Goal: Task Accomplishment & Management: Manage account settings

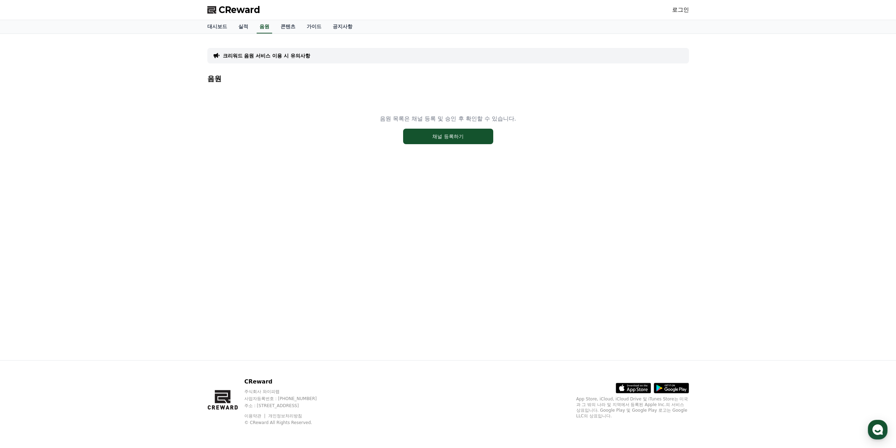
click at [678, 7] on link "로그인" at bounding box center [680, 10] width 17 height 8
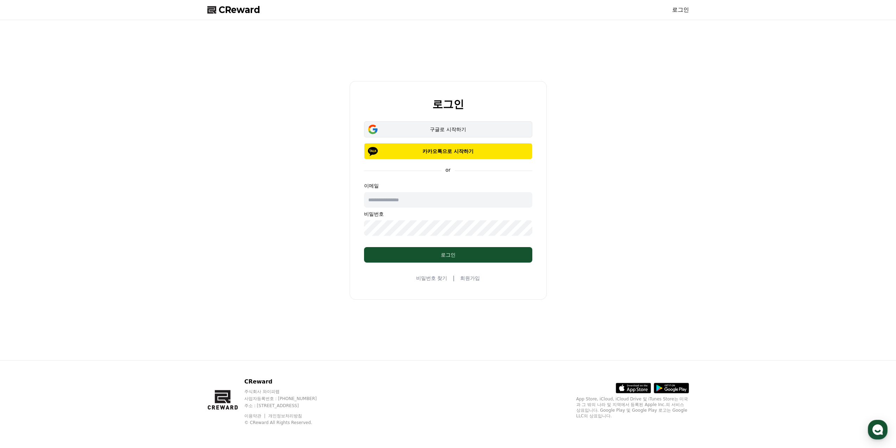
click at [449, 127] on div "구글로 시작하기" at bounding box center [448, 129] width 148 height 7
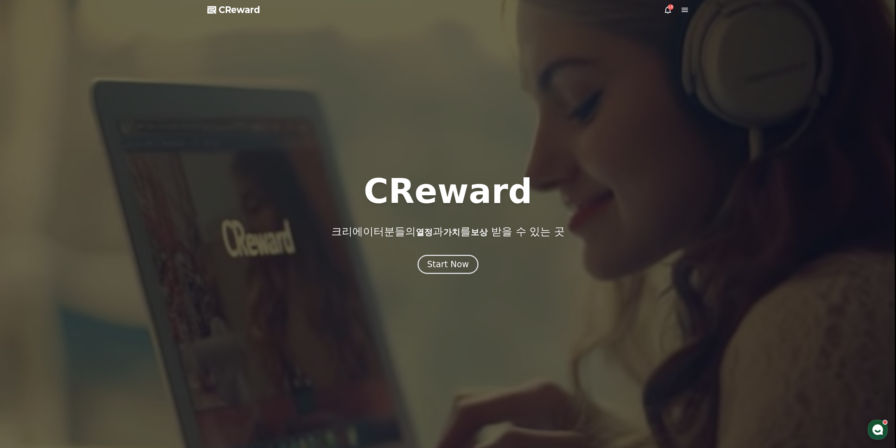
click at [227, 14] on span "CReward" at bounding box center [240, 9] width 42 height 11
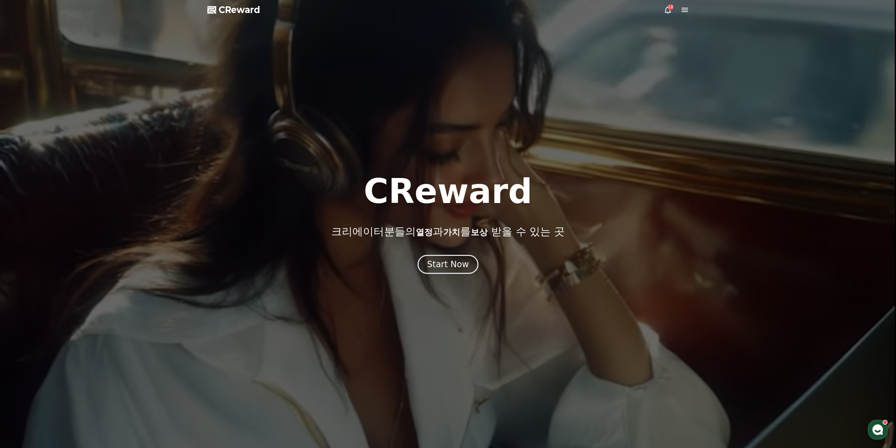
click at [228, 11] on span "CReward" at bounding box center [240, 9] width 42 height 11
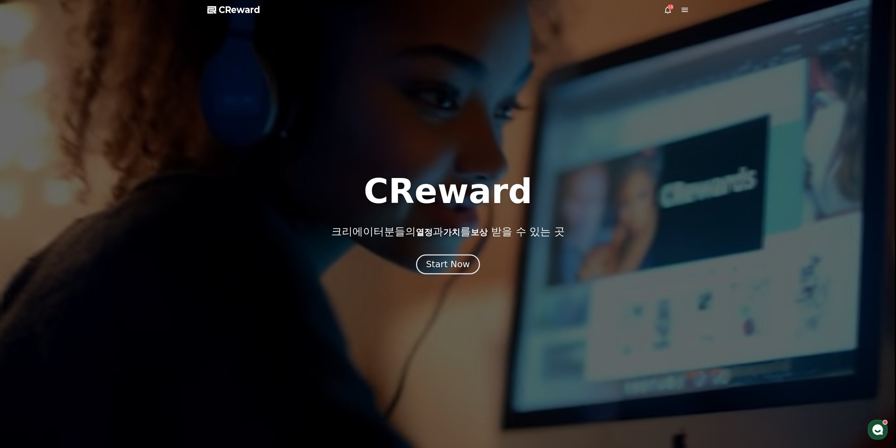
click at [452, 262] on div "Start Now" at bounding box center [448, 264] width 44 height 12
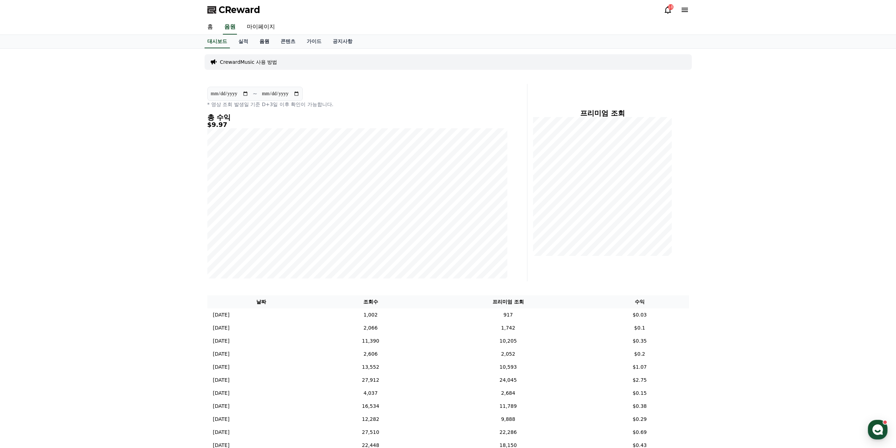
click at [266, 42] on link "음원" at bounding box center [264, 41] width 21 height 13
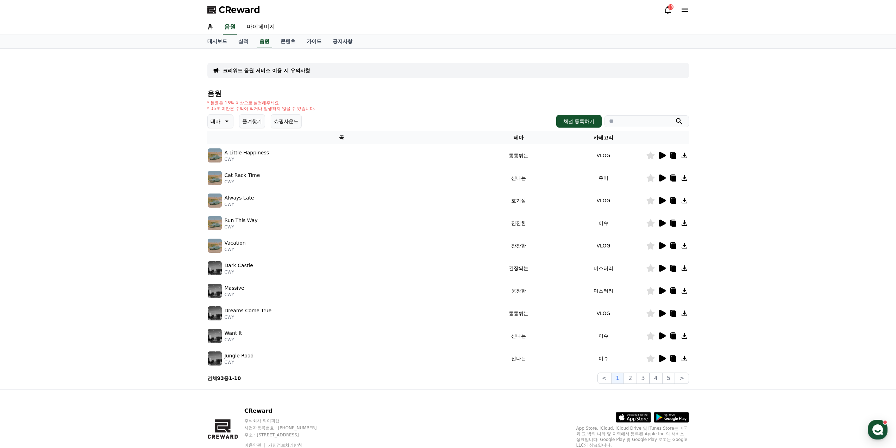
click at [663, 154] on icon at bounding box center [662, 155] width 7 height 7
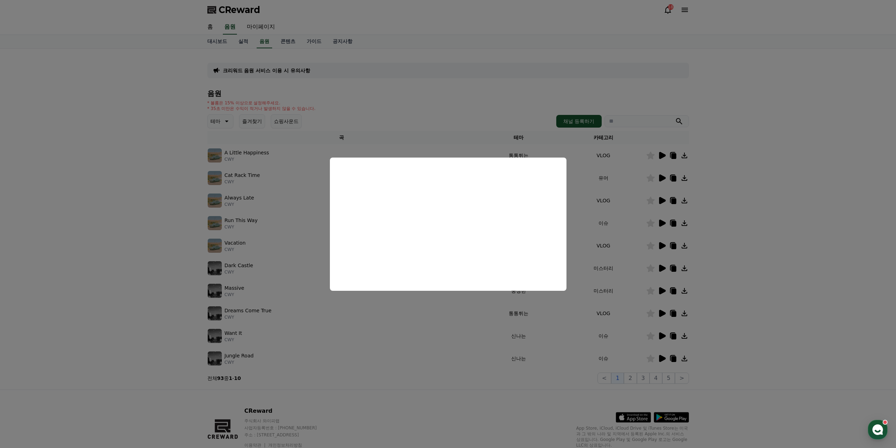
click at [214, 123] on button "close modal" at bounding box center [448, 224] width 896 height 448
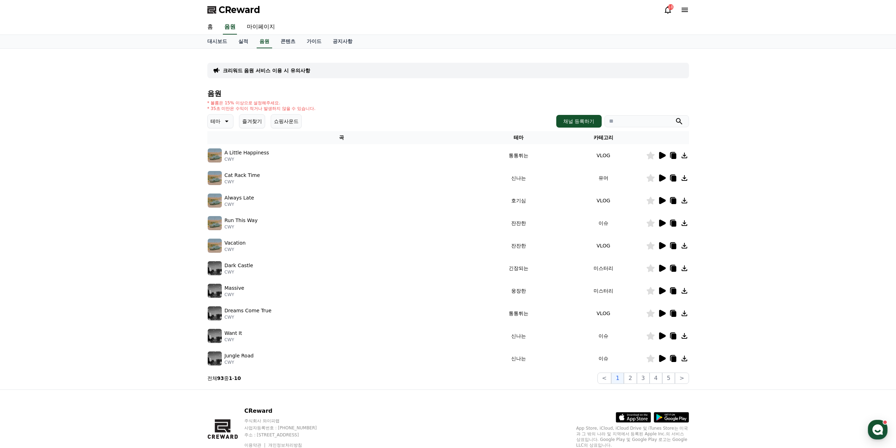
click at [221, 123] on button "테마" at bounding box center [220, 121] width 26 height 14
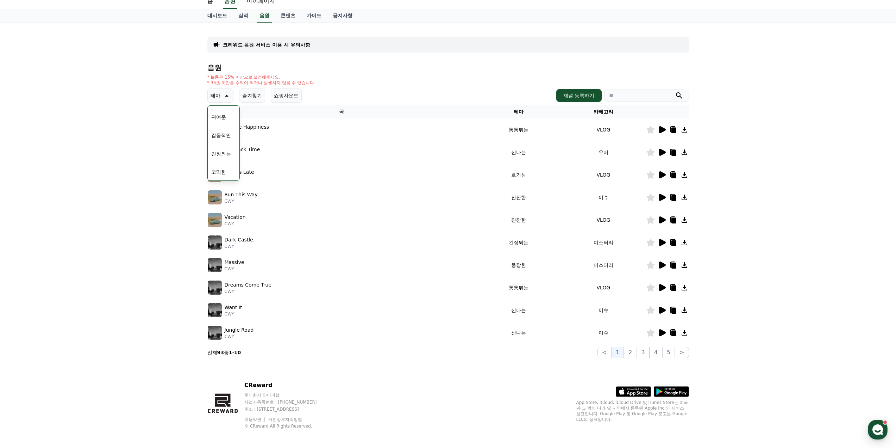
scroll to position [29, 0]
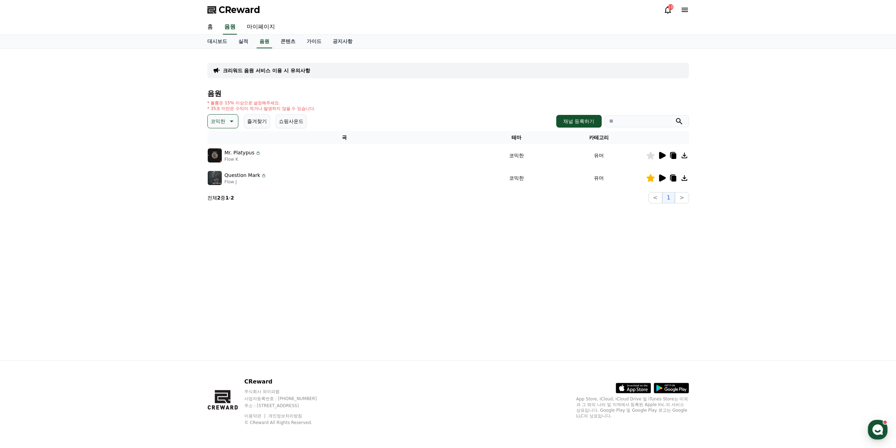
click at [659, 176] on icon at bounding box center [662, 177] width 7 height 7
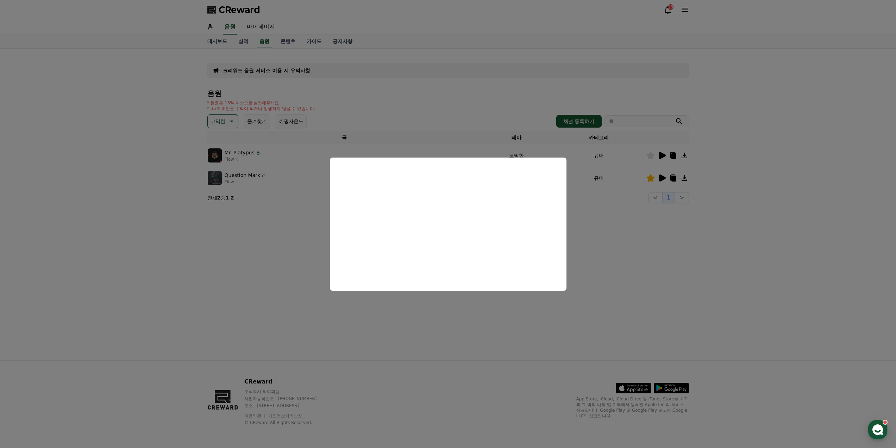
click at [632, 291] on button "close modal" at bounding box center [448, 224] width 896 height 448
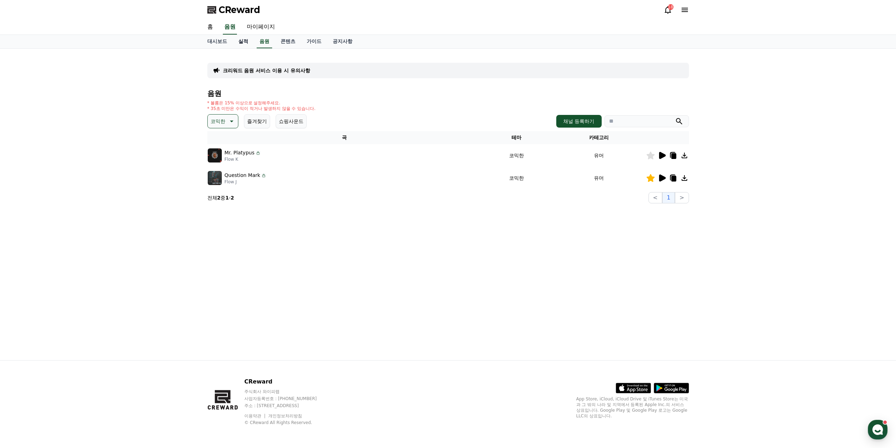
click at [247, 45] on link "실적" at bounding box center [243, 41] width 21 height 13
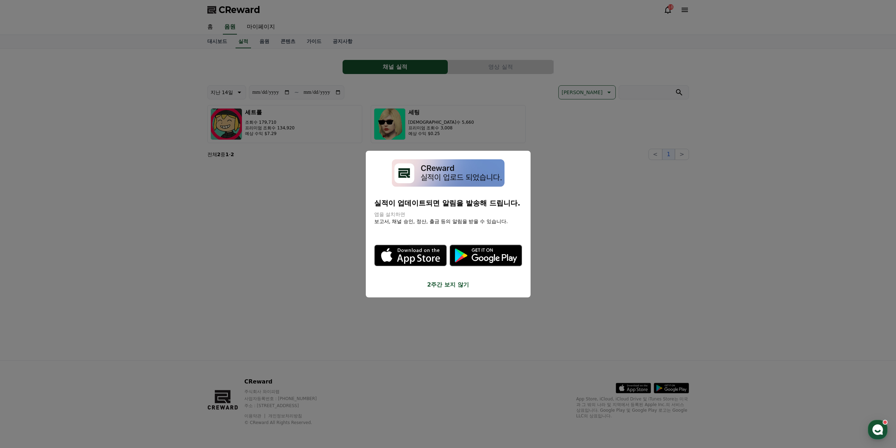
click at [452, 284] on button "2주간 보지 않기" at bounding box center [448, 284] width 148 height 8
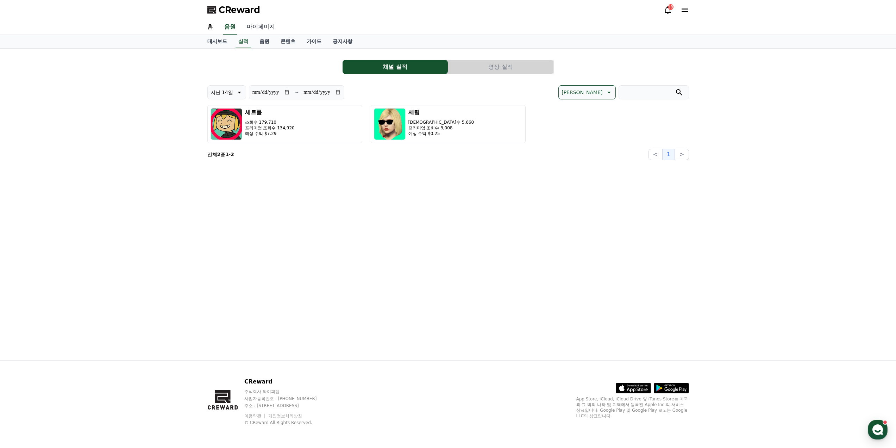
click at [263, 30] on link "마이페이지" at bounding box center [260, 27] width 39 height 15
select select "**********"
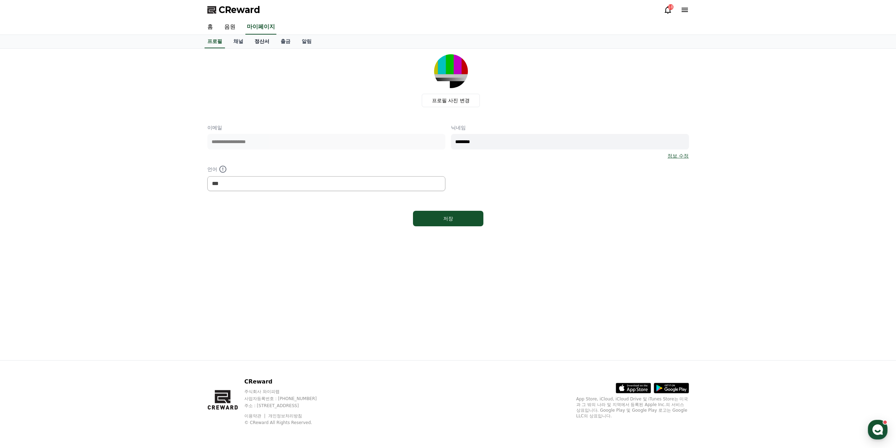
click at [263, 44] on link "정산서" at bounding box center [262, 41] width 26 height 13
